Goal: Task Accomplishment & Management: Use online tool/utility

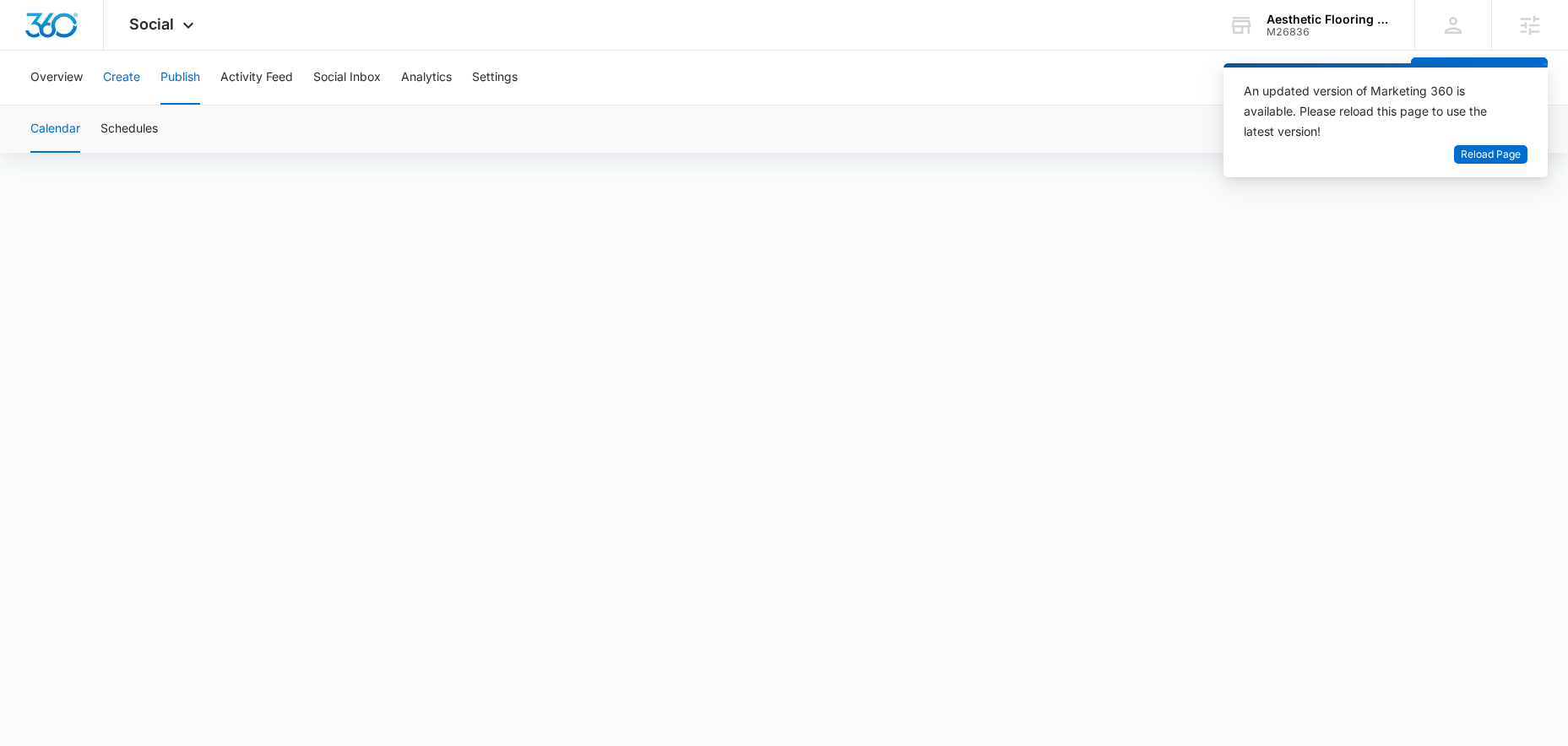
click at [128, 77] on button "Create" at bounding box center [122, 78] width 38 height 54
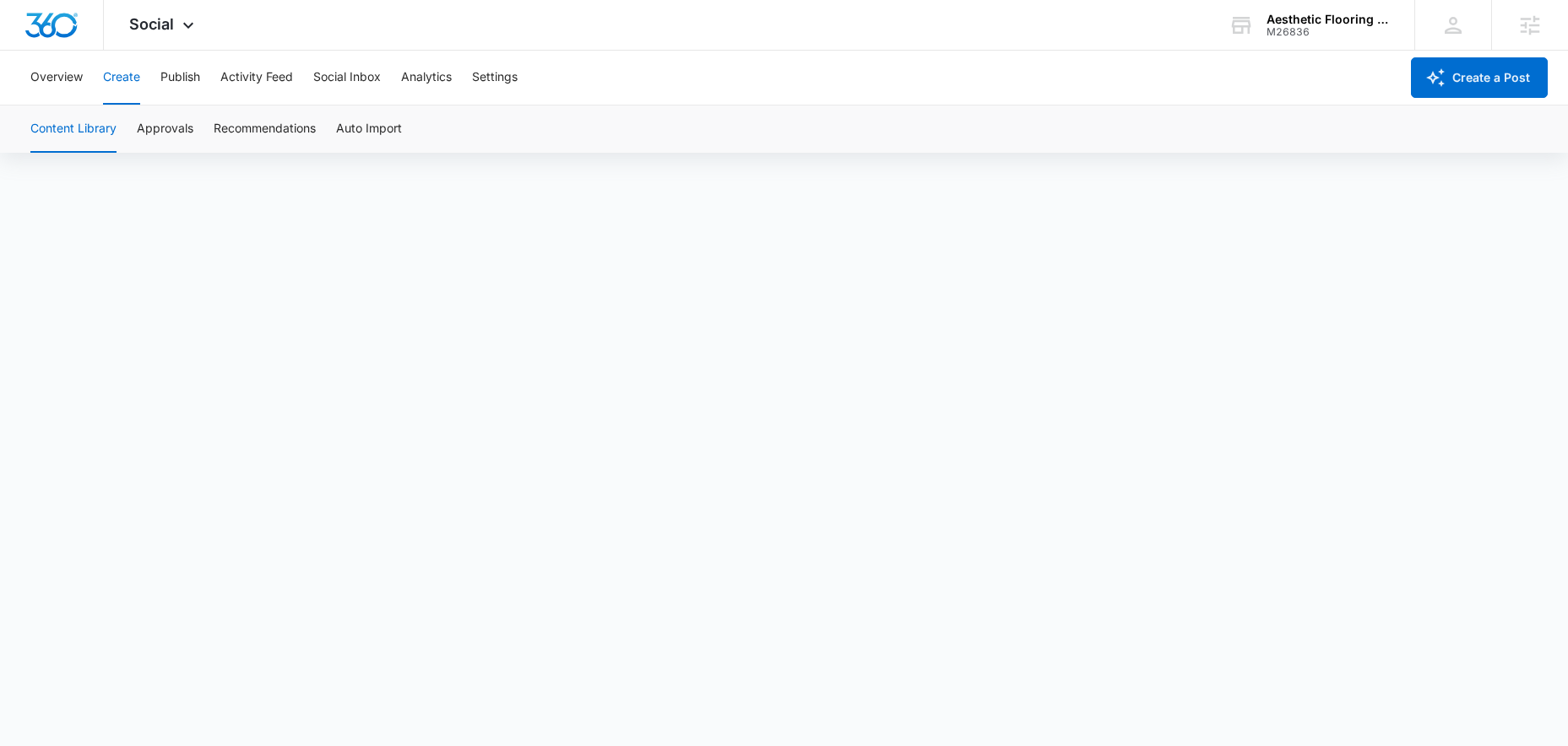
scroll to position [12, 0]
click at [174, 130] on button "Approvals" at bounding box center [165, 129] width 56 height 47
